Goal: Task Accomplishment & Management: Use online tool/utility

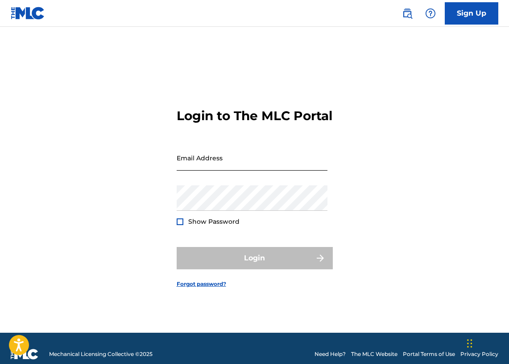
click at [224, 157] on input "Email Address" at bounding box center [252, 157] width 151 height 25
type input "[PERSON_NAME][EMAIL_ADDRESS][PERSON_NAME][DOMAIN_NAME]"
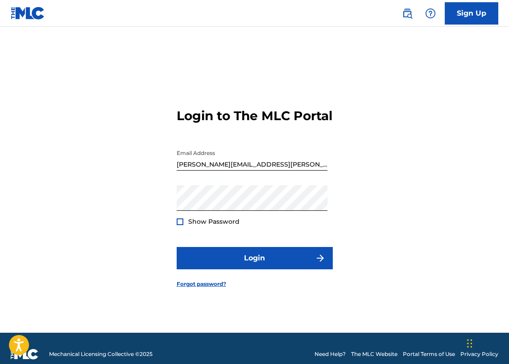
click at [183, 226] on div "Show Password" at bounding box center [208, 221] width 63 height 9
drag, startPoint x: 179, startPoint y: 230, endPoint x: 183, endPoint y: 233, distance: 5.1
click at [179, 225] on div at bounding box center [180, 221] width 7 height 7
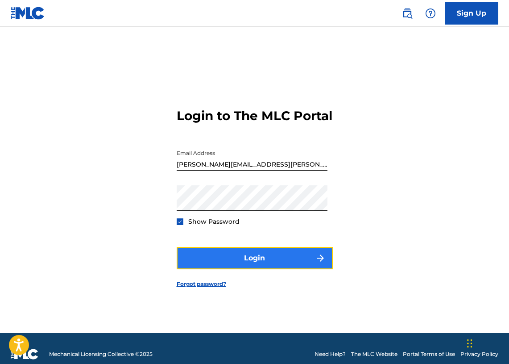
click at [232, 264] on button "Login" at bounding box center [255, 258] width 156 height 22
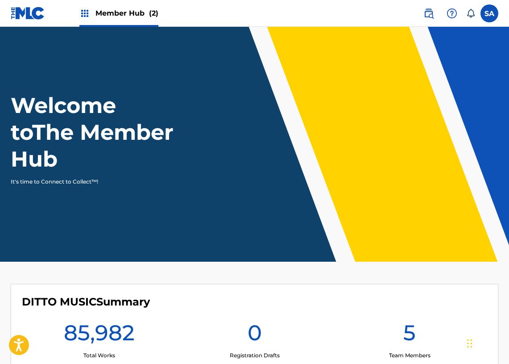
click at [106, 7] on div "Member Hub (2)" at bounding box center [118, 13] width 79 height 26
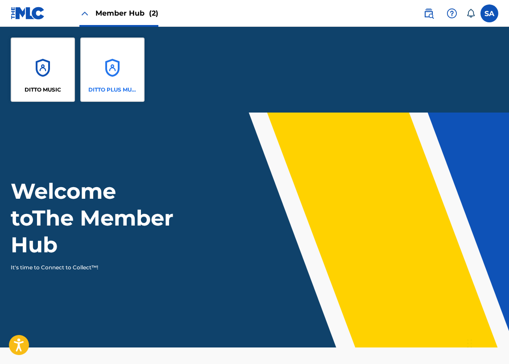
click at [106, 73] on div "DITTO PLUS MUSIC" at bounding box center [112, 69] width 64 height 64
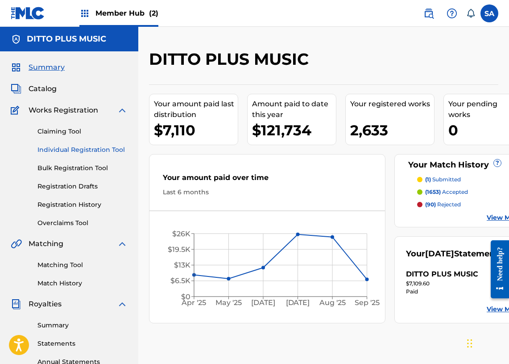
scroll to position [10, 0]
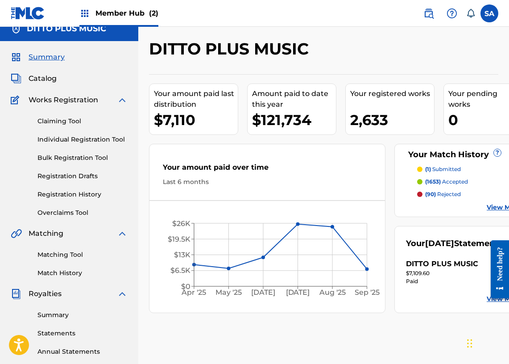
click at [51, 86] on div "Summary Catalog Works Registration Claiming Tool Individual Registration Tool B…" at bounding box center [69, 270] width 138 height 459
click at [48, 82] on span "Catalog" at bounding box center [43, 78] width 28 height 11
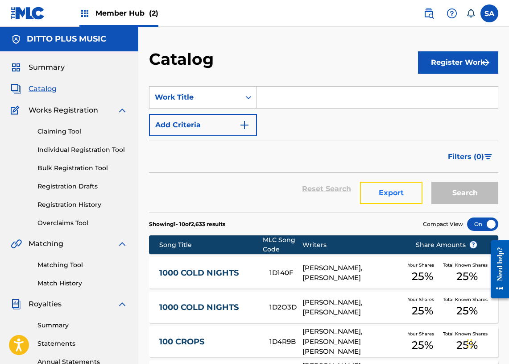
click at [389, 191] on button "Export" at bounding box center [391, 193] width 62 height 22
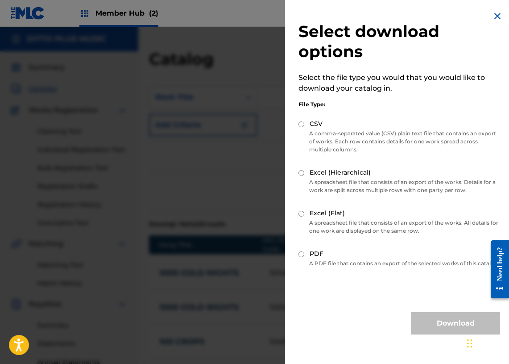
click at [303, 128] on div "CSV" at bounding box center [400, 124] width 202 height 10
click at [302, 126] on input "CSV" at bounding box center [302, 124] width 6 height 6
radio input "true"
click at [438, 334] on button "Download" at bounding box center [455, 323] width 89 height 22
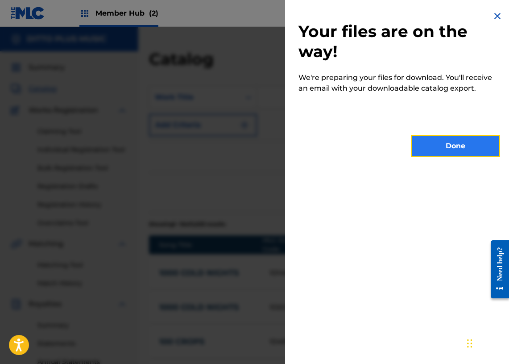
click at [456, 139] on button "Done" at bounding box center [455, 146] width 89 height 22
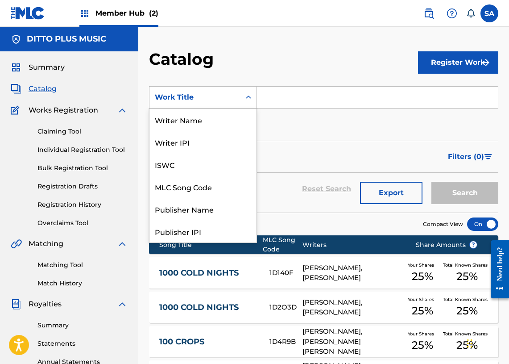
click at [238, 98] on div "Work Title" at bounding box center [195, 97] width 91 height 17
click at [195, 119] on div "Writer Name" at bounding box center [203, 119] width 107 height 22
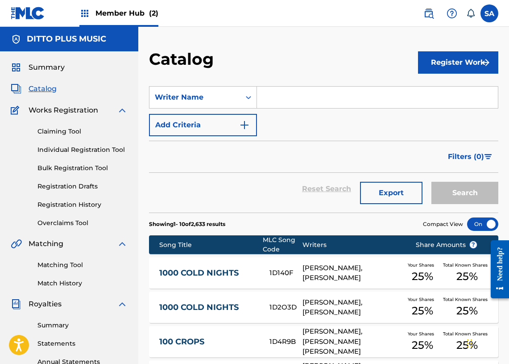
click at [289, 101] on input "Search Form" at bounding box center [377, 97] width 241 height 21
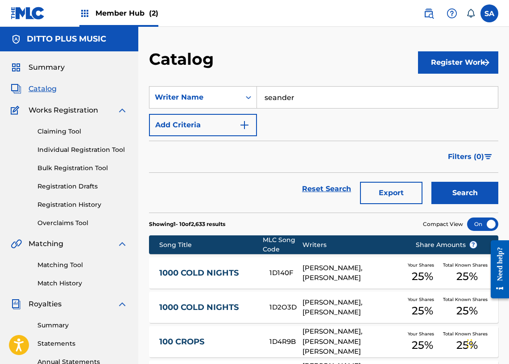
click at [432, 182] on button "Search" at bounding box center [465, 193] width 67 height 22
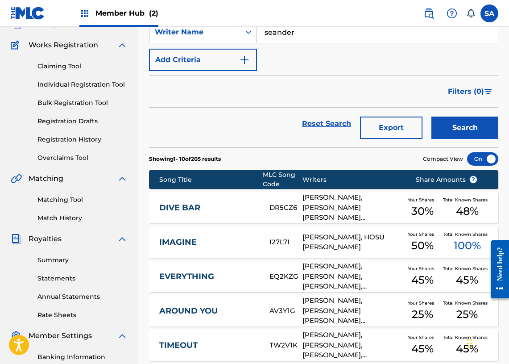
scroll to position [71, 0]
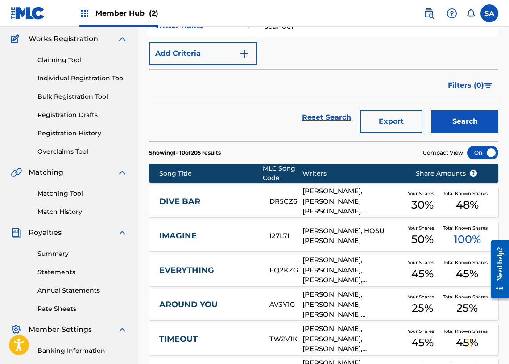
click at [182, 174] on div "Song Title" at bounding box center [210, 173] width 103 height 9
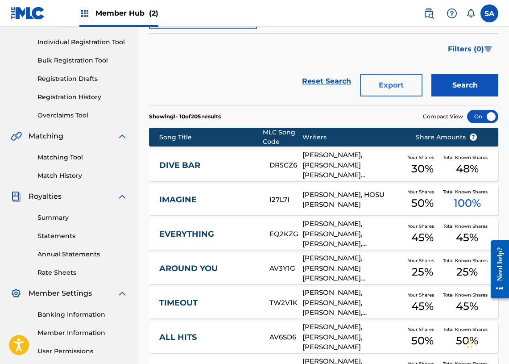
scroll to position [99, 0]
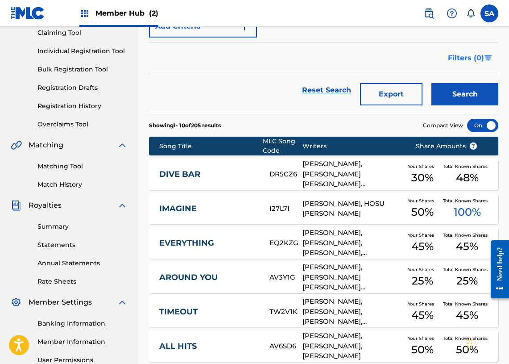
click at [474, 61] on span "Filters ( 0 )" at bounding box center [466, 58] width 36 height 11
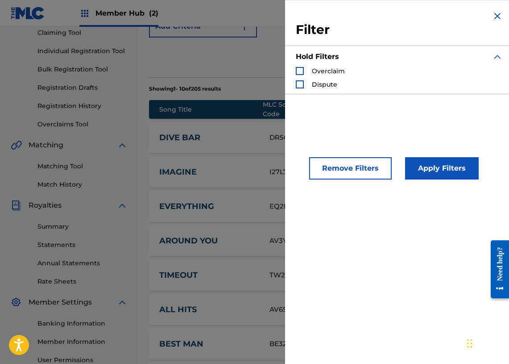
click at [492, 15] on img "Search Form" at bounding box center [497, 16] width 11 height 11
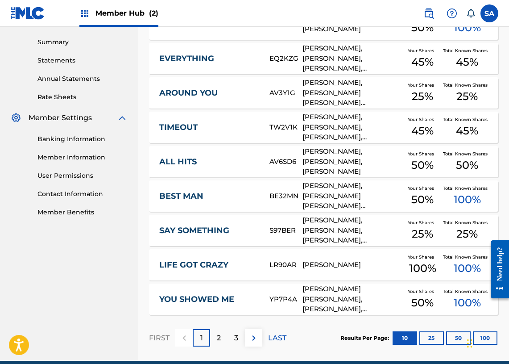
scroll to position [323, 0]
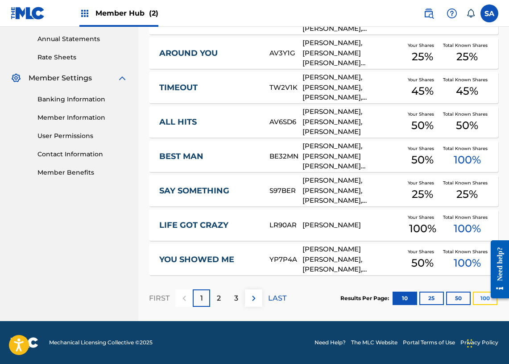
click at [480, 304] on button "100" at bounding box center [485, 297] width 25 height 13
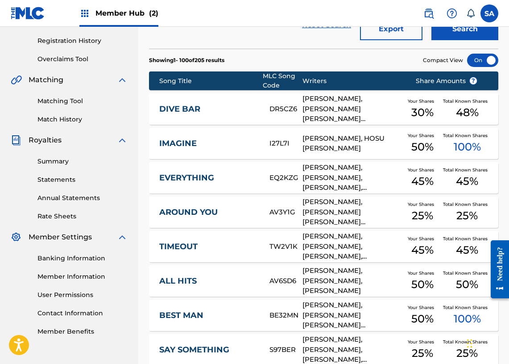
scroll to position [119, 0]
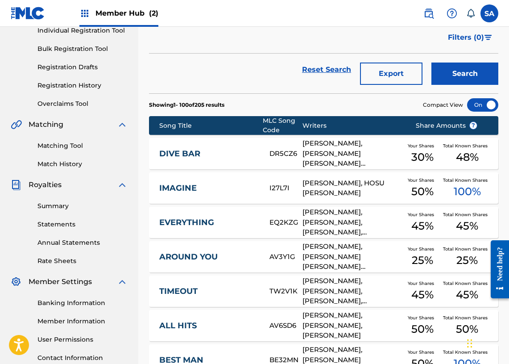
click at [176, 123] on div "Song Title" at bounding box center [210, 125] width 103 height 9
click at [176, 124] on div "Song Title" at bounding box center [210, 125] width 103 height 9
click at [485, 104] on div at bounding box center [482, 104] width 31 height 13
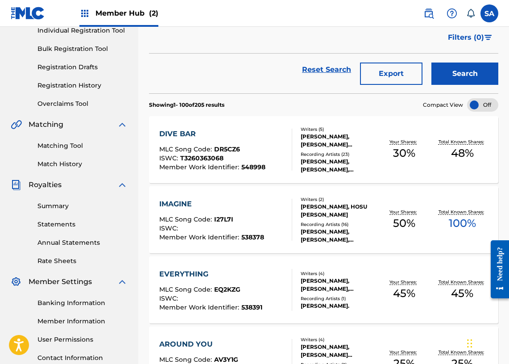
click at [485, 104] on div at bounding box center [482, 104] width 31 height 13
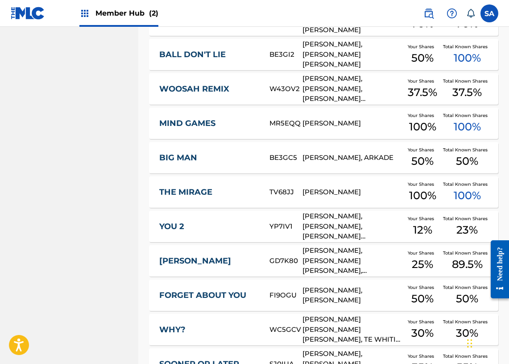
scroll to position [1112, 0]
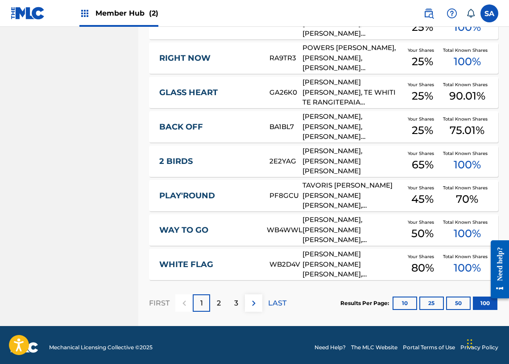
scroll to position [3416, 0]
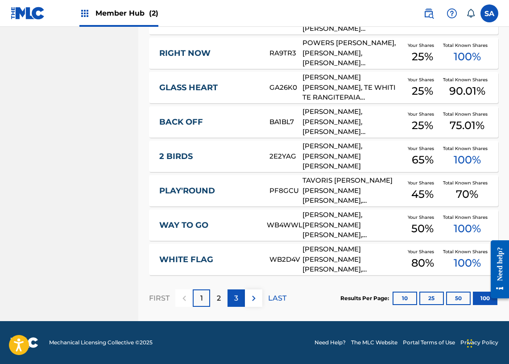
click at [237, 298] on p "3" at bounding box center [236, 298] width 4 height 11
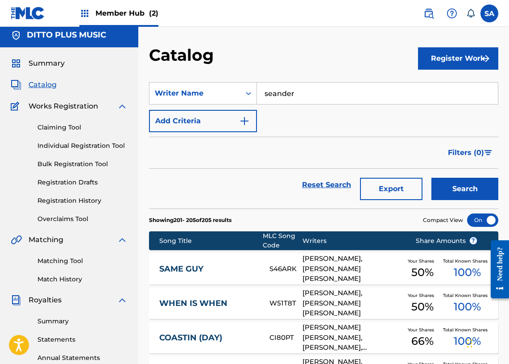
scroll to position [0, 0]
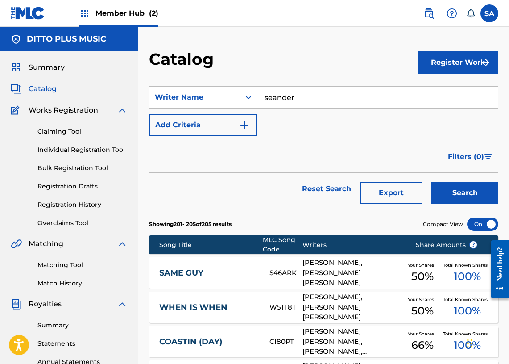
click at [325, 90] on input "seander" at bounding box center [377, 97] width 241 height 21
paste input "CRASH DUMMY"
type input "CRASH DUMMY"
click at [231, 89] on div "Writer Name" at bounding box center [195, 97] width 91 height 17
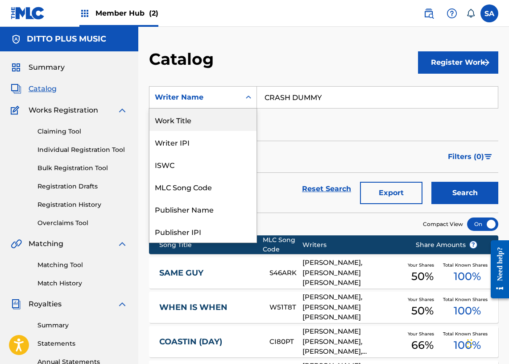
drag, startPoint x: 201, startPoint y: 123, endPoint x: 235, endPoint y: 116, distance: 34.1
click at [201, 123] on div "Work Title" at bounding box center [203, 119] width 107 height 22
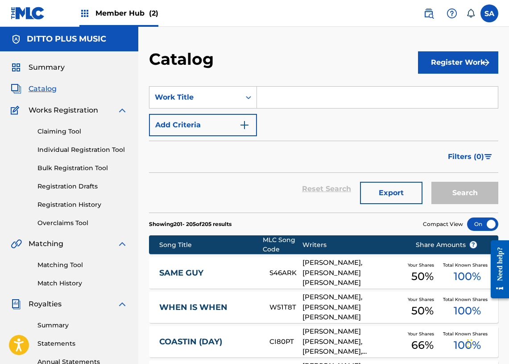
click at [313, 91] on input "Search Form" at bounding box center [377, 97] width 241 height 21
paste input "CRASH DUMMY"
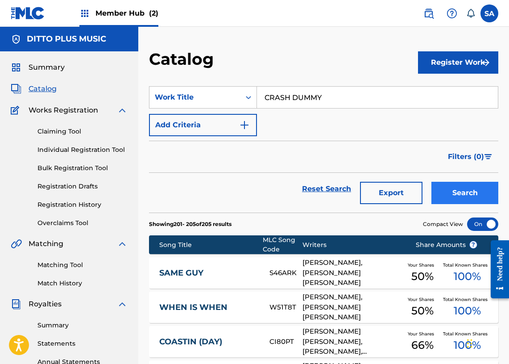
type input "CRASH DUMMY"
click at [470, 188] on button "Search" at bounding box center [465, 193] width 67 height 22
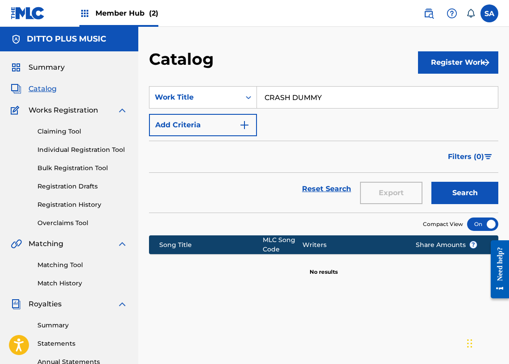
click at [54, 136] on div "Claiming Tool Individual Registration Tool Bulk Registration Tool Registration …" at bounding box center [69, 172] width 117 height 112
click at [54, 135] on link "Claiming Tool" at bounding box center [82, 131] width 90 height 9
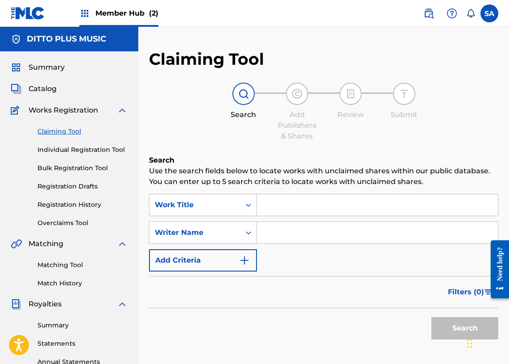
click at [296, 215] on input "Search Form" at bounding box center [377, 204] width 241 height 21
paste input "CRASH DUMMY"
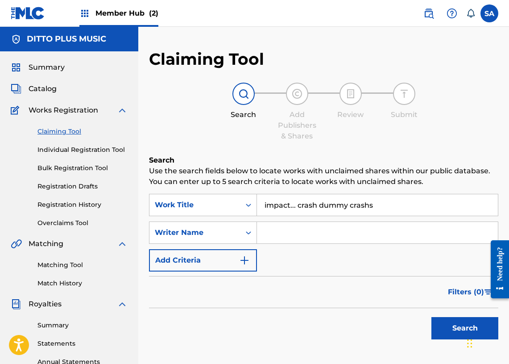
click at [384, 207] on input "impact... crash dummy crashs" at bounding box center [377, 204] width 241 height 21
drag, startPoint x: 384, startPoint y: 207, endPoint x: 283, endPoint y: 206, distance: 101.8
click at [233, 203] on div "SearchWithCriteriaa469f682-a031-449b-8cda-40ec4ffacf93 Work Title impact... cra…" at bounding box center [323, 205] width 349 height 22
paste input "CRASH DUMMY"
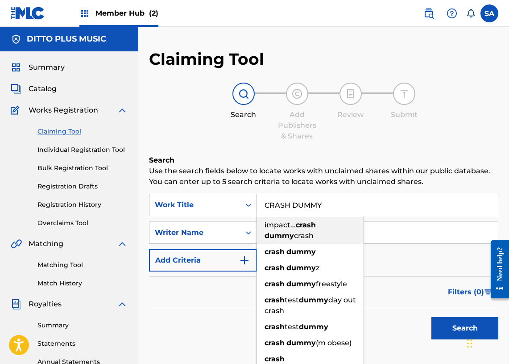
click at [286, 228] on span "impact..." at bounding box center [280, 224] width 31 height 8
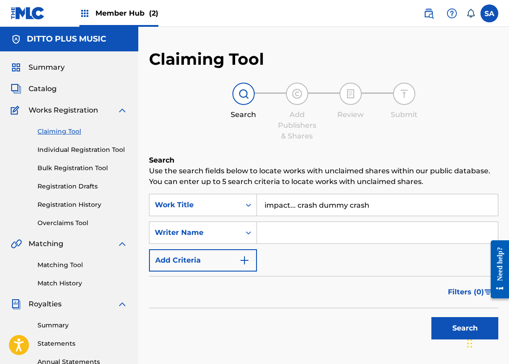
click at [390, 202] on input "impact... crash dummy crash" at bounding box center [377, 204] width 241 height 21
click at [389, 202] on input "impact... crash dummy crash" at bounding box center [377, 204] width 241 height 21
click at [390, 202] on input "impact... crash dummy crash" at bounding box center [377, 204] width 241 height 21
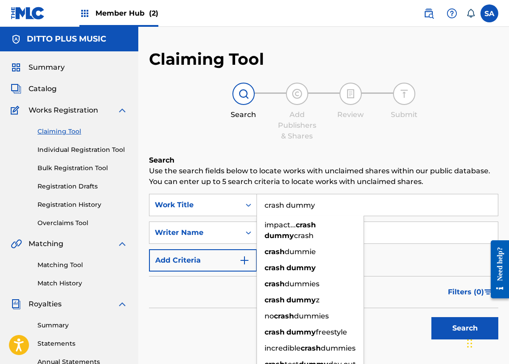
type input "crash dummy"
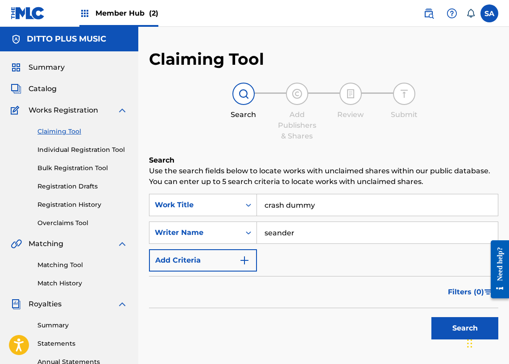
type input "seander"
click at [432, 317] on button "Search" at bounding box center [465, 328] width 67 height 22
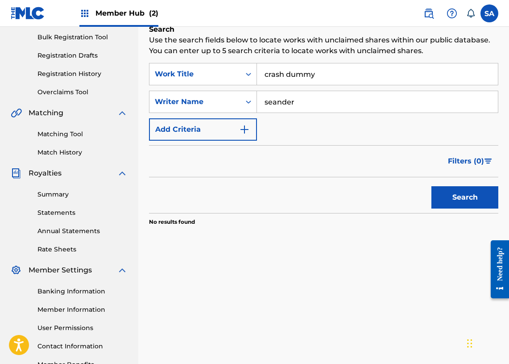
scroll to position [136, 0]
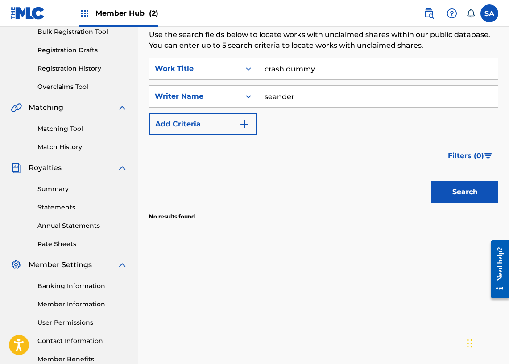
click at [324, 131] on div "SearchWithCriteriaa469f682-a031-449b-8cda-40ec4ffacf93 Work Title crash dummy S…" at bounding box center [323, 97] width 349 height 78
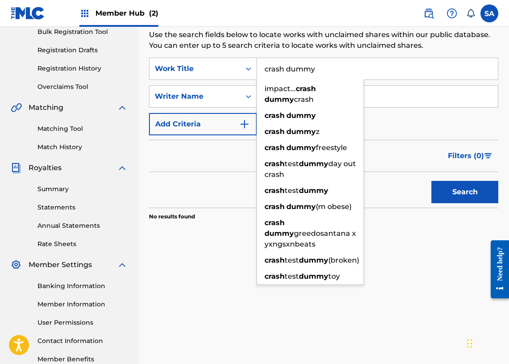
click at [298, 67] on input "crash dummy" at bounding box center [377, 68] width 241 height 21
paste input "CRITIC"
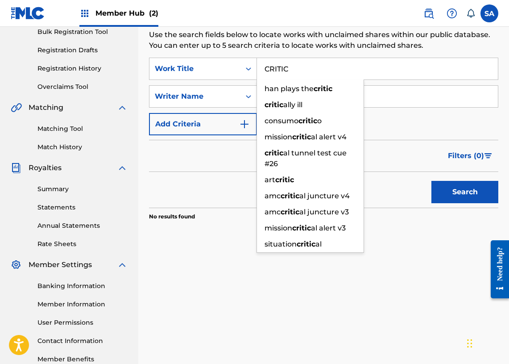
click at [432, 181] on button "Search" at bounding box center [465, 192] width 67 height 22
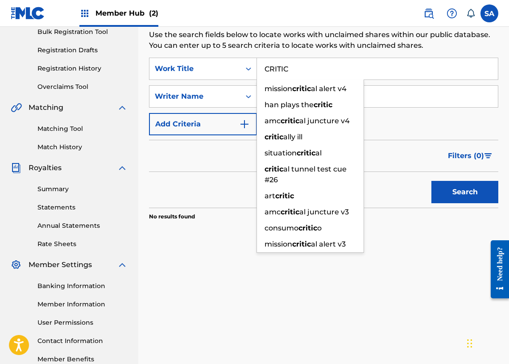
drag, startPoint x: 345, startPoint y: 62, endPoint x: 322, endPoint y: 65, distance: 23.9
click at [345, 62] on input "CRITIC" at bounding box center [377, 68] width 241 height 21
click at [299, 67] on input "CRITIC" at bounding box center [377, 68] width 241 height 21
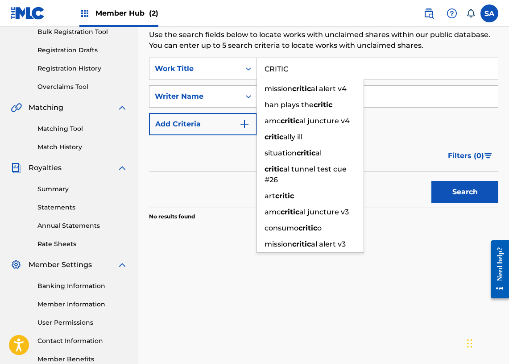
paste input "DROP IT LOW"
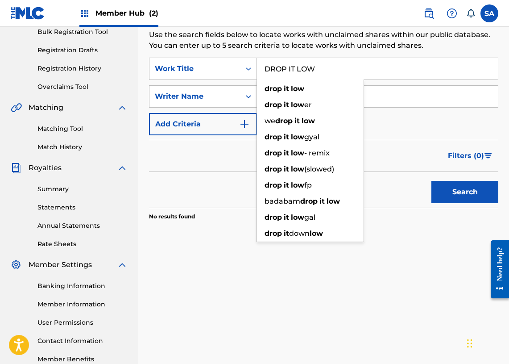
type input "DROP IT LOW"
click at [432, 181] on button "Search" at bounding box center [465, 192] width 67 height 22
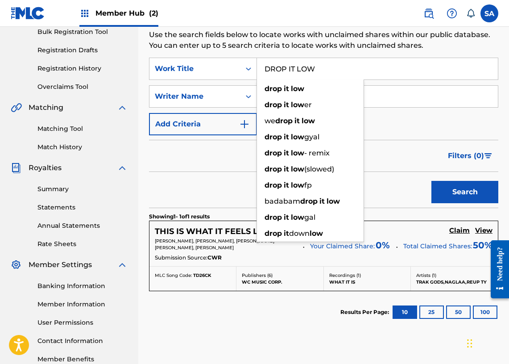
click at [63, 115] on div "Matching Tool Match History" at bounding box center [69, 132] width 117 height 39
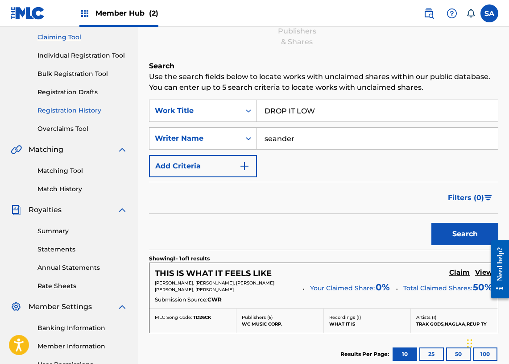
scroll to position [74, 0]
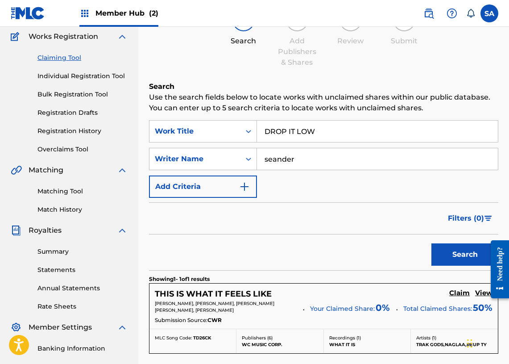
click at [72, 59] on link "Claiming Tool" at bounding box center [82, 57] width 90 height 9
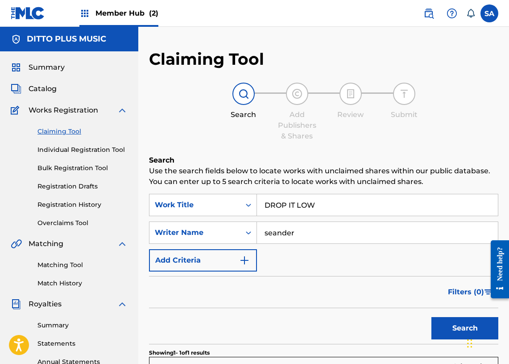
click at [295, 198] on input "DROP IT LOW" at bounding box center [377, 204] width 241 height 21
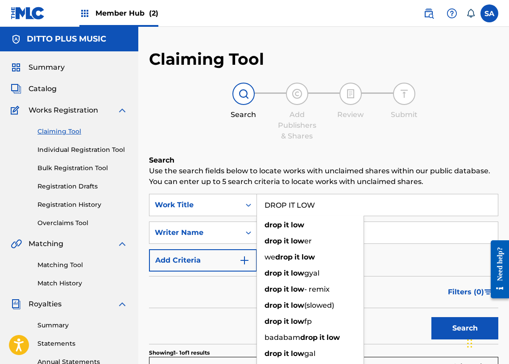
click at [295, 198] on input "DROP IT LOW" at bounding box center [377, 204] width 241 height 21
paste input "FEELS LIKE HOME"
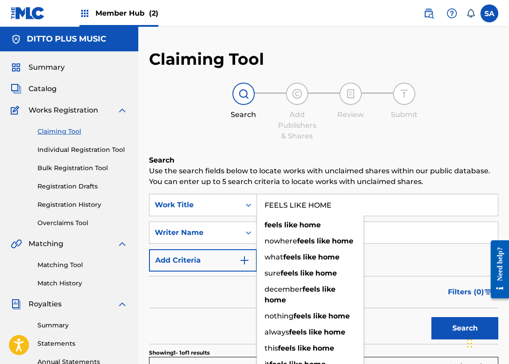
type input "FEELS LIKE HOME"
click at [432, 317] on button "Search" at bounding box center [465, 328] width 67 height 22
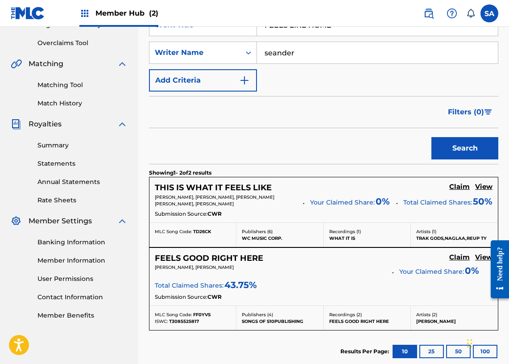
scroll to position [124, 0]
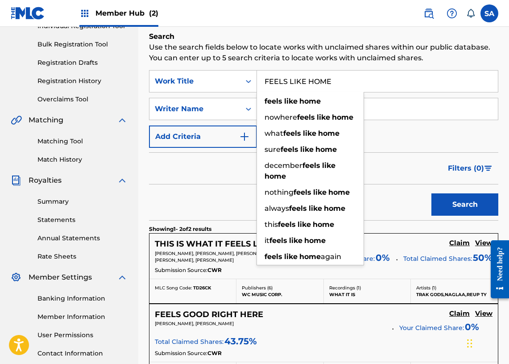
click at [205, 175] on div "Filters ( 0 )" at bounding box center [323, 168] width 349 height 32
